Goal: Information Seeking & Learning: Learn about a topic

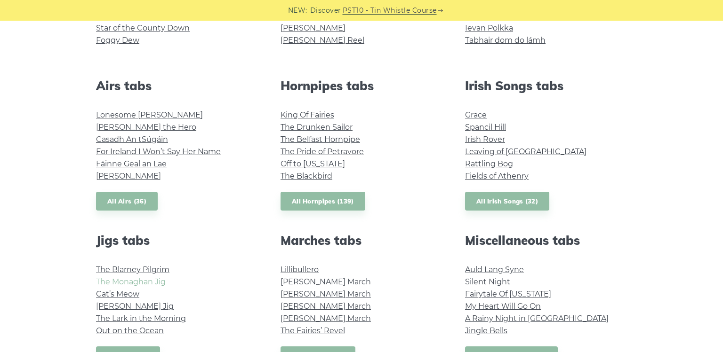
scroll to position [328, 0]
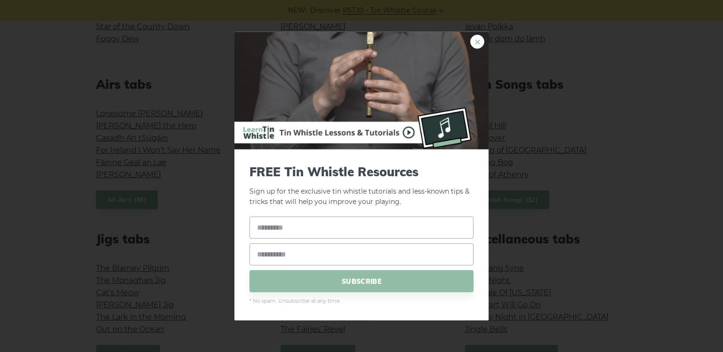
click at [478, 40] on link "×" at bounding box center [477, 41] width 14 height 14
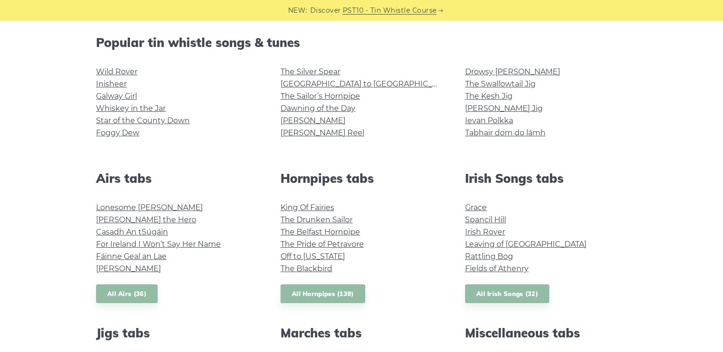
scroll to position [219, 0]
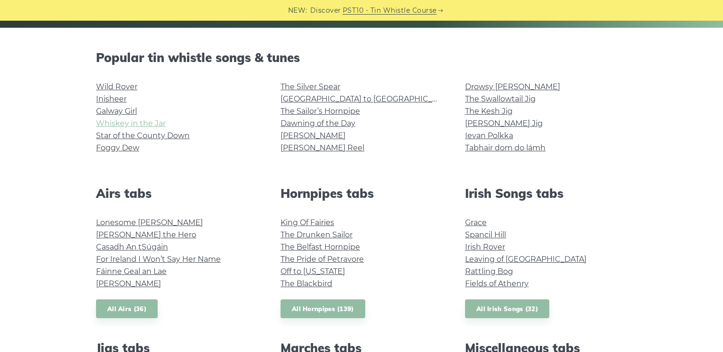
click at [153, 127] on link "Whiskey in the Jar" at bounding box center [131, 123] width 70 height 9
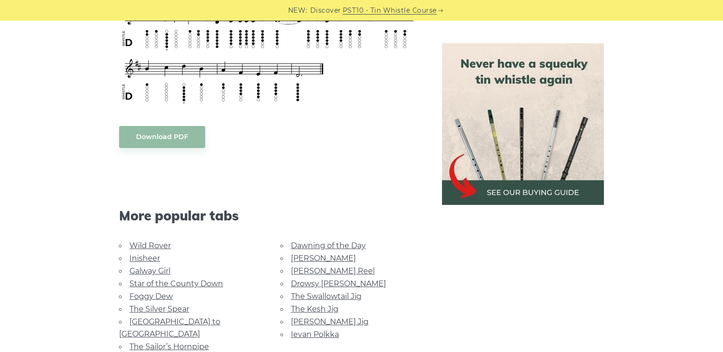
scroll to position [441, 0]
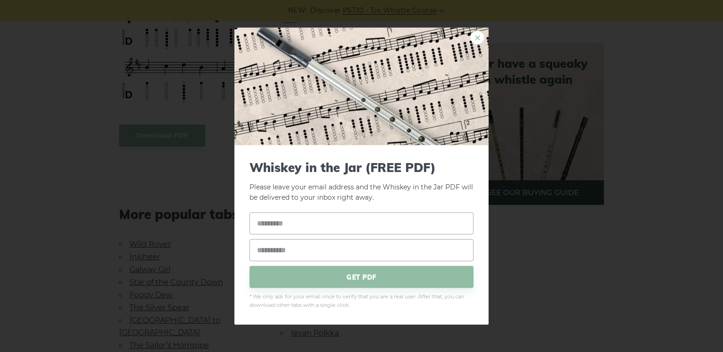
click at [471, 38] on link "×" at bounding box center [477, 37] width 14 height 14
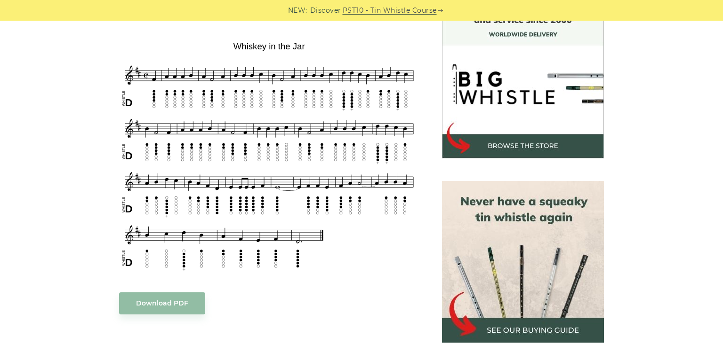
scroll to position [281, 0]
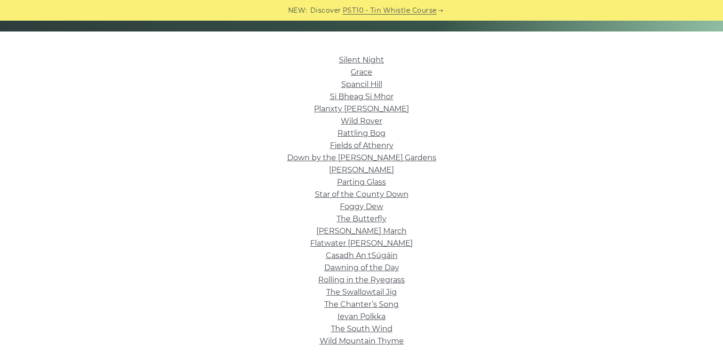
scroll to position [210, 0]
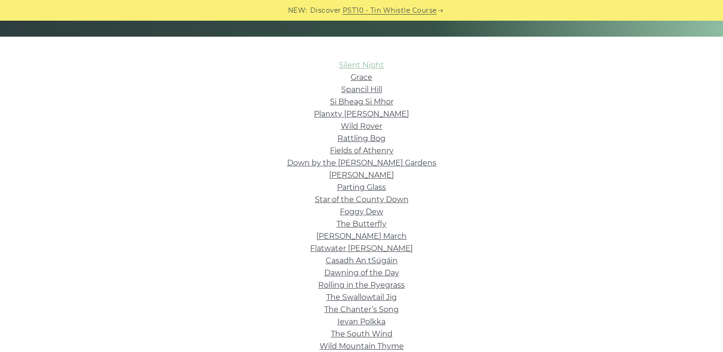
click at [342, 63] on link "Silent Night" at bounding box center [361, 65] width 45 height 9
